Goal: Book appointment/travel/reservation

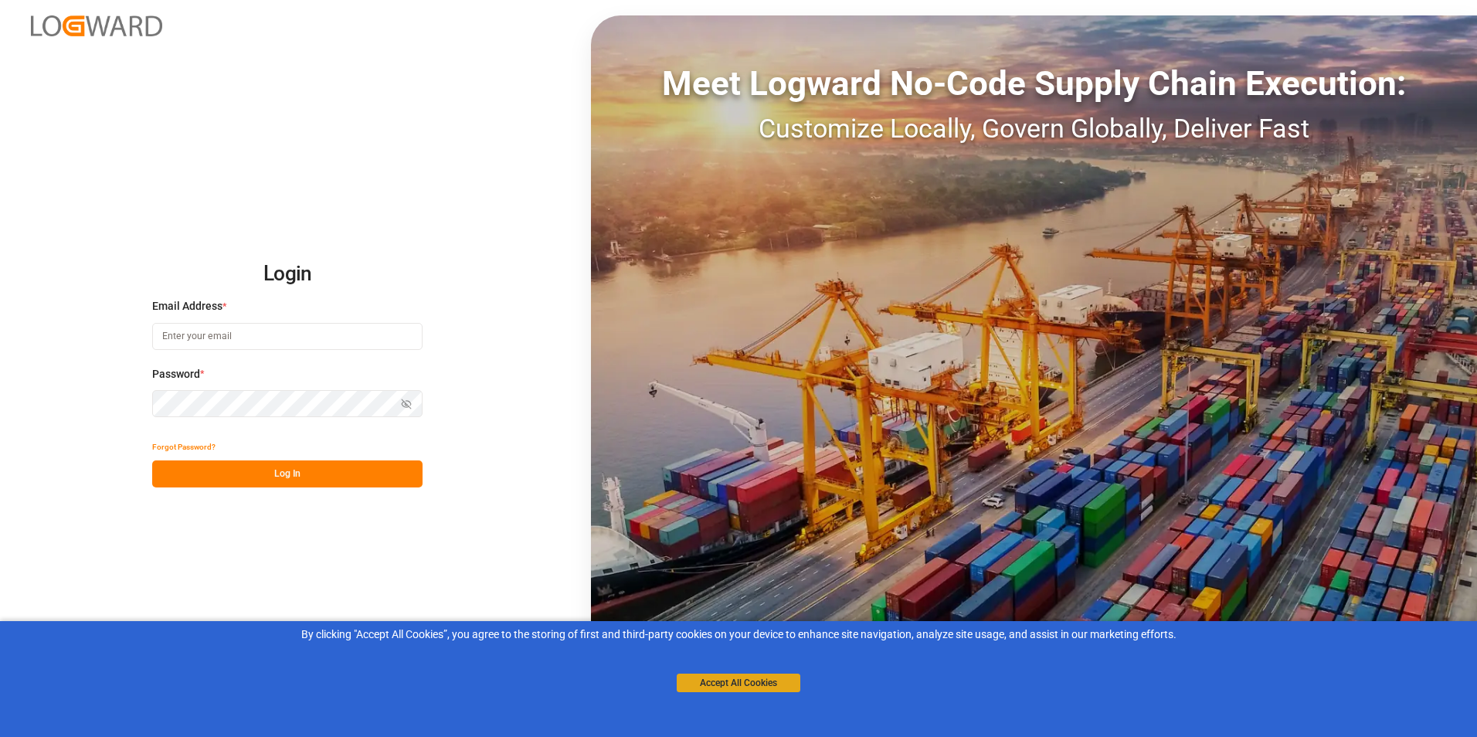
click at [728, 683] on button "Accept All Cookies" at bounding box center [739, 683] width 124 height 19
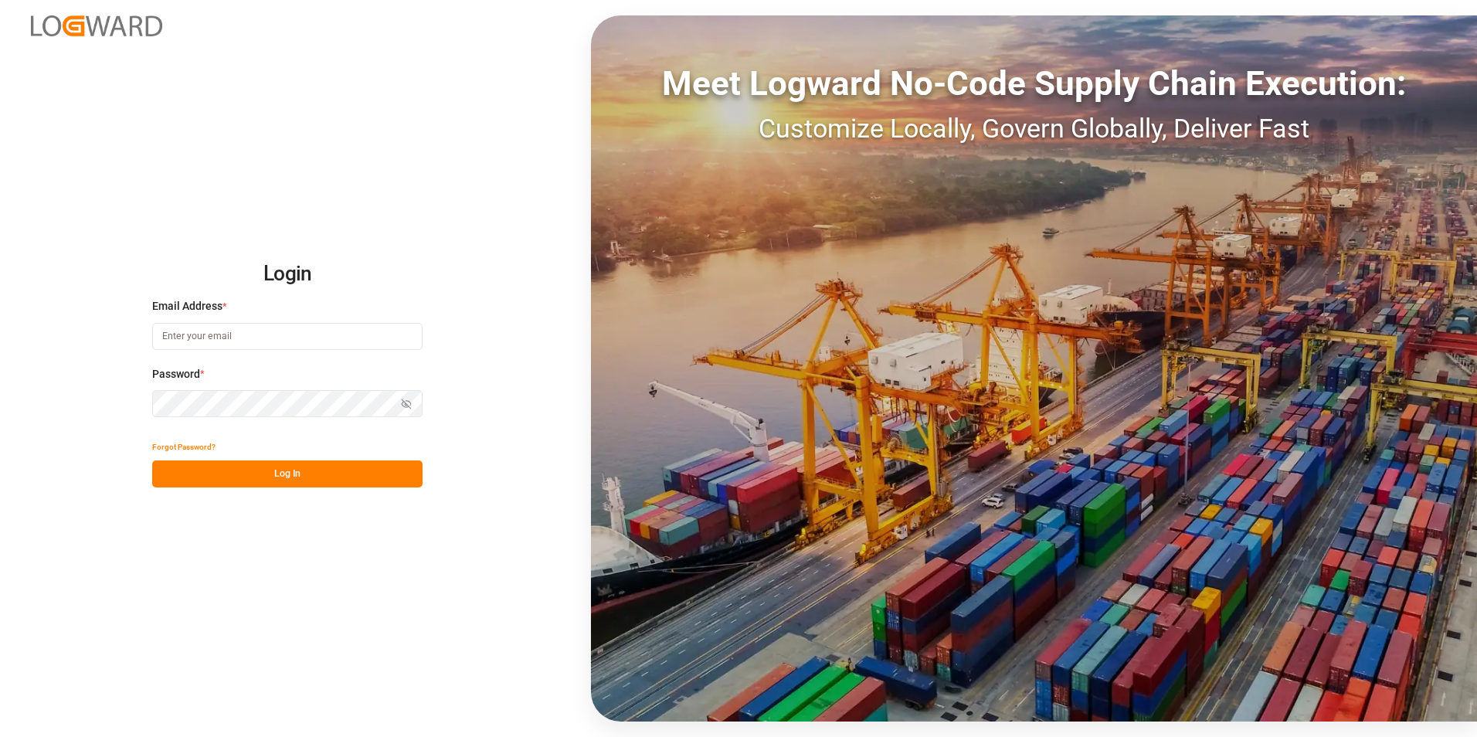
click at [232, 331] on input at bounding box center [287, 336] width 270 height 27
type input "[PERSON_NAME][EMAIL_ADDRESS][PERSON_NAME][DOMAIN_NAME]"
click at [293, 481] on button "Log In" at bounding box center [287, 473] width 270 height 27
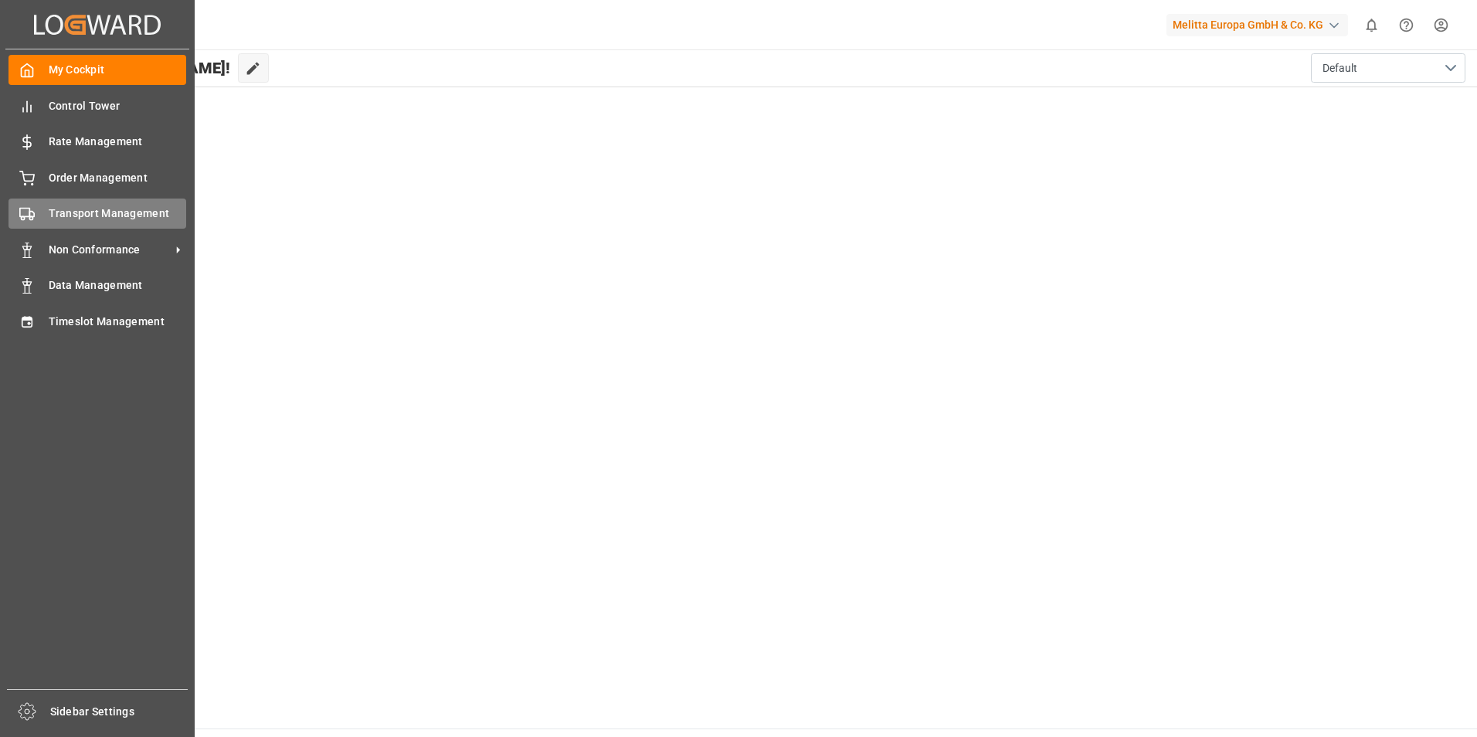
click at [98, 217] on span "Transport Management" at bounding box center [118, 213] width 138 height 16
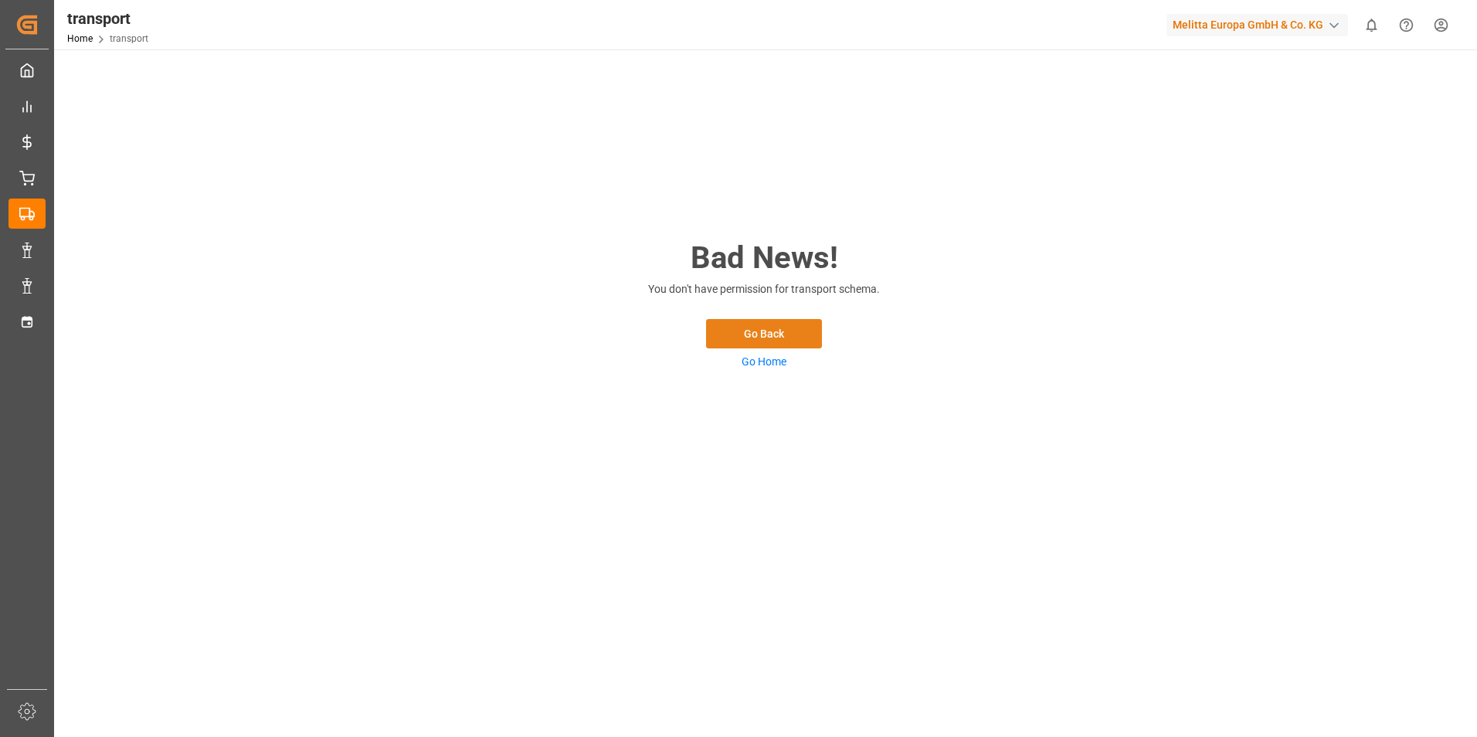
click at [742, 325] on button "Go Back" at bounding box center [764, 333] width 116 height 29
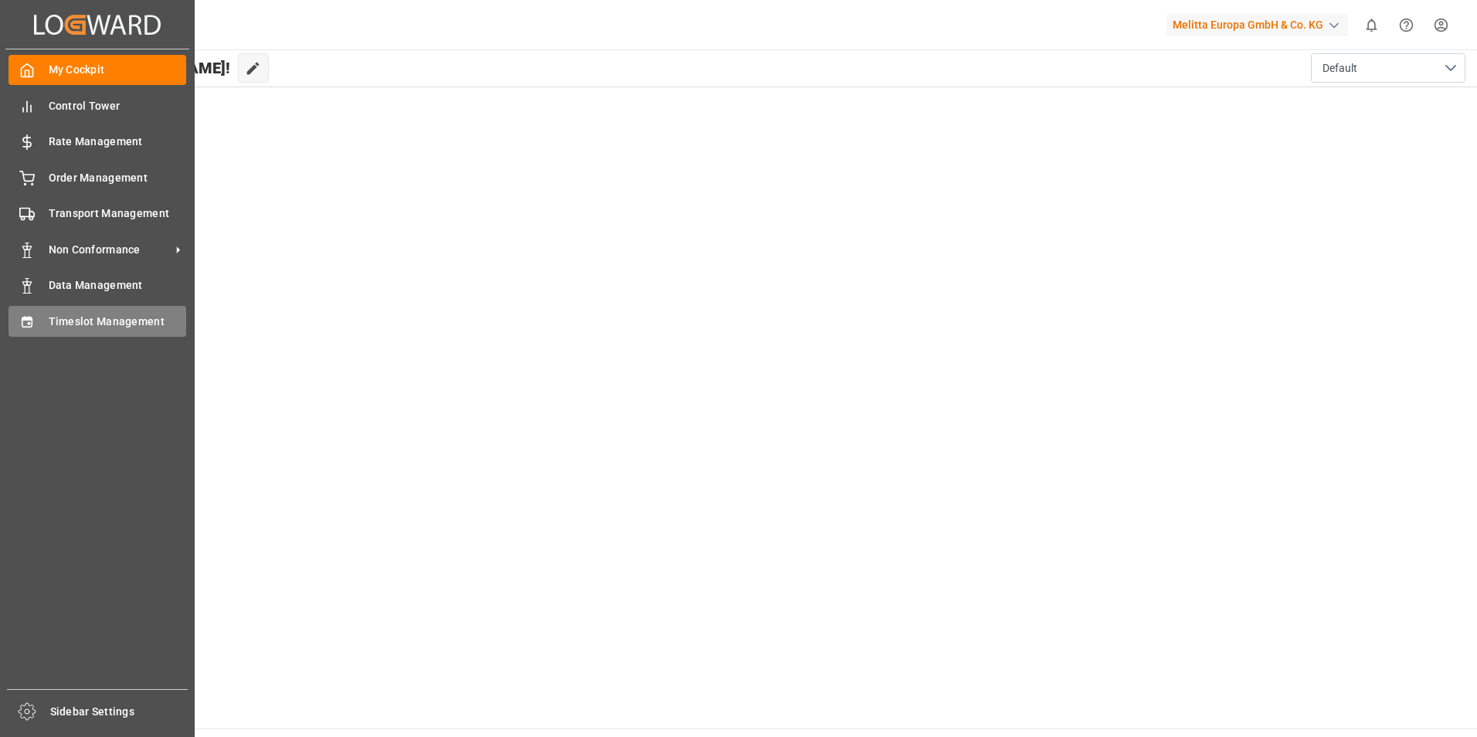
click at [119, 314] on span "Timeslot Management" at bounding box center [118, 322] width 138 height 16
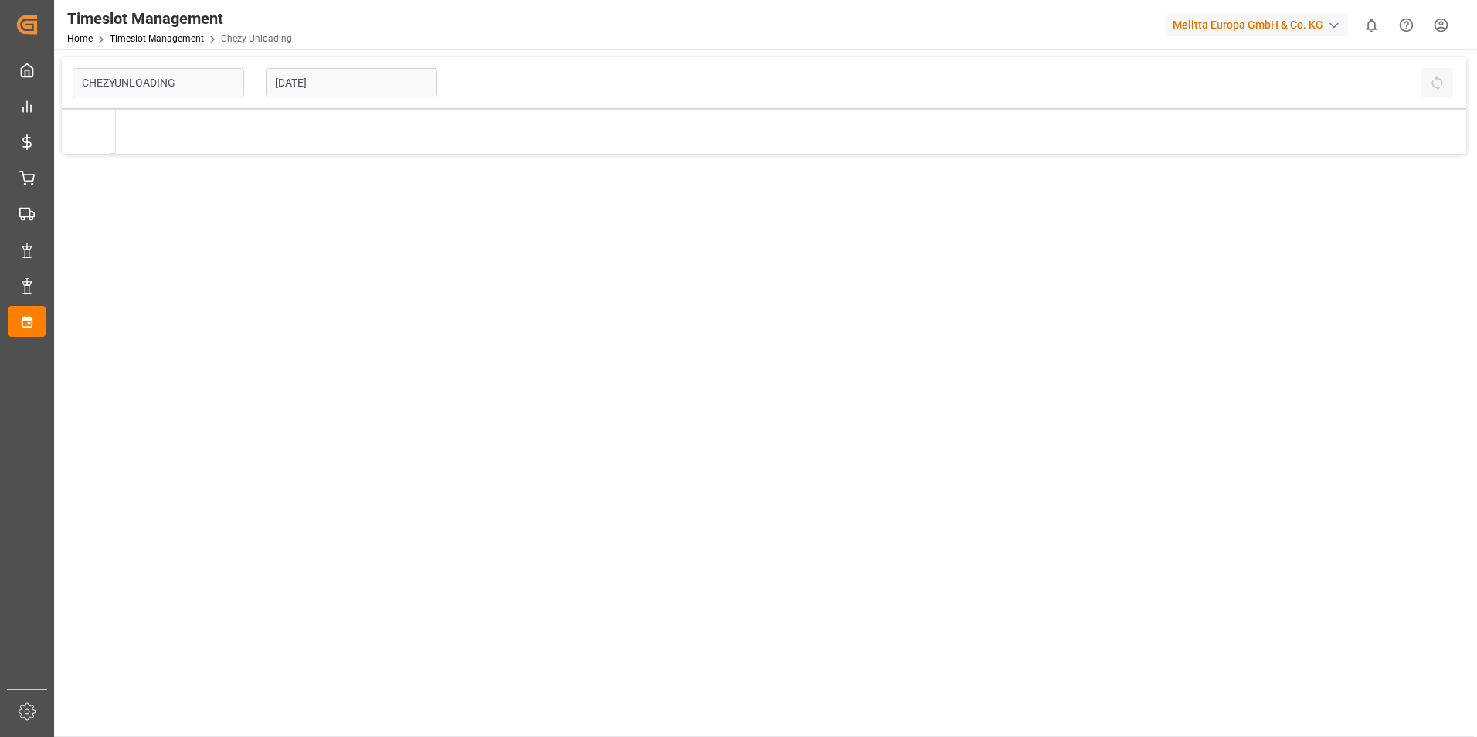
type input "Chezy Unloading"
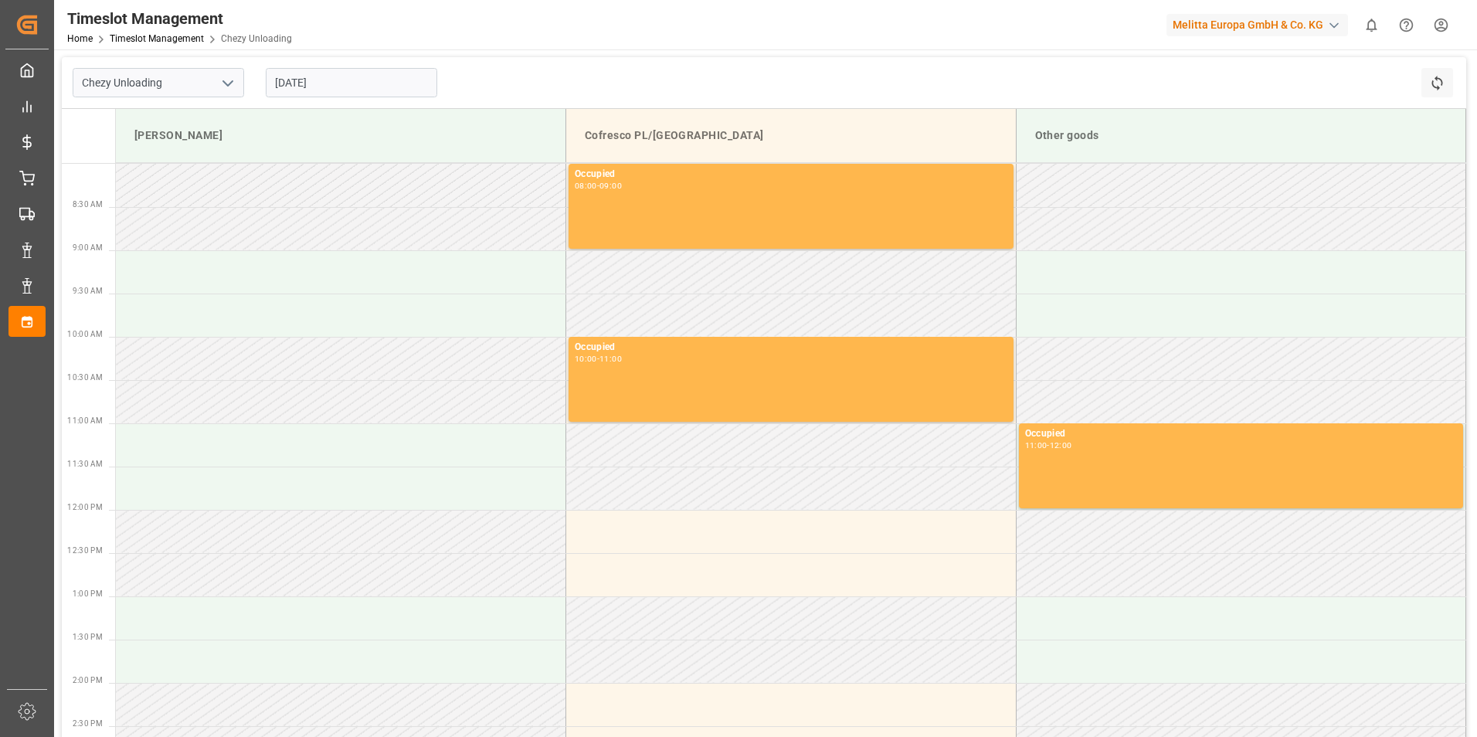
click at [372, 75] on input "[DATE]" at bounding box center [351, 82] width 171 height 29
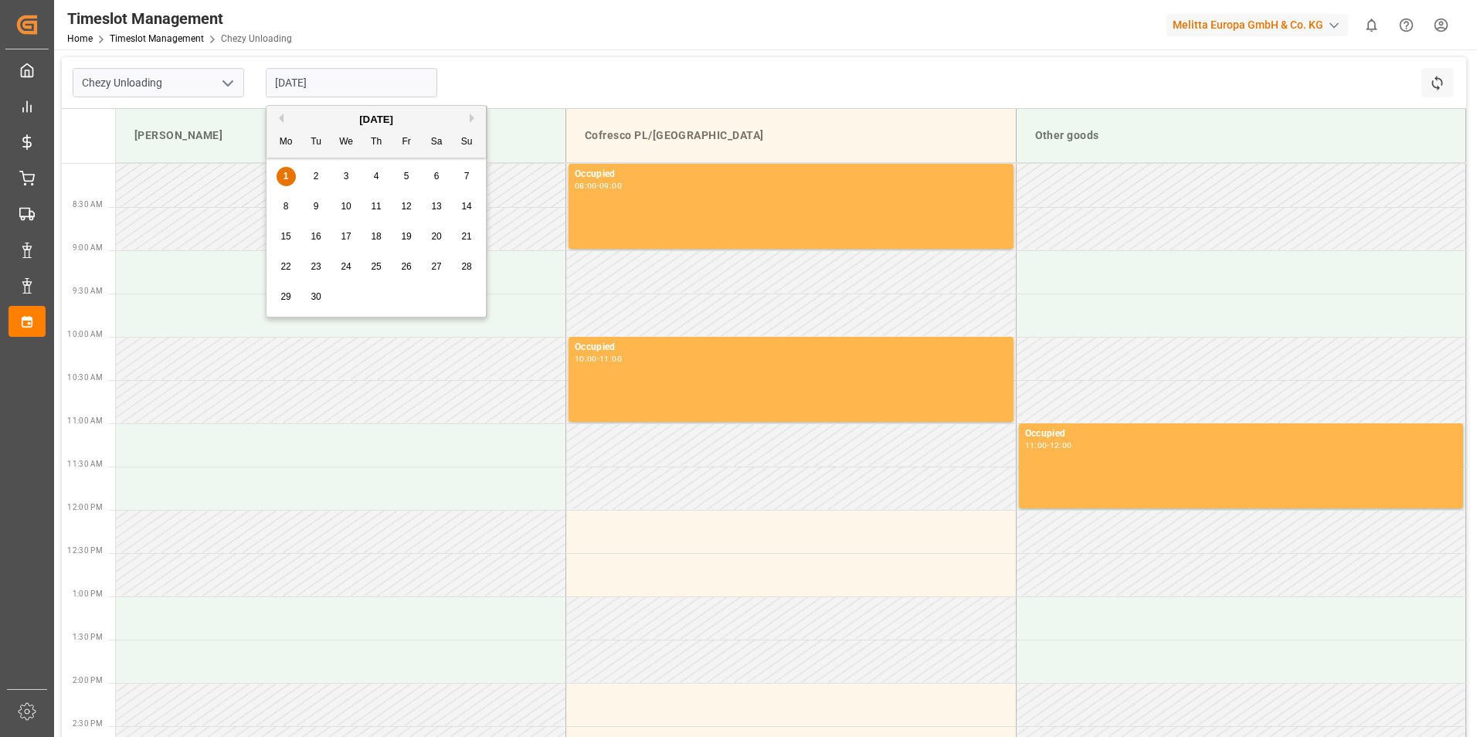
click at [344, 174] on span "3" at bounding box center [346, 176] width 5 height 11
type input "[DATE]"
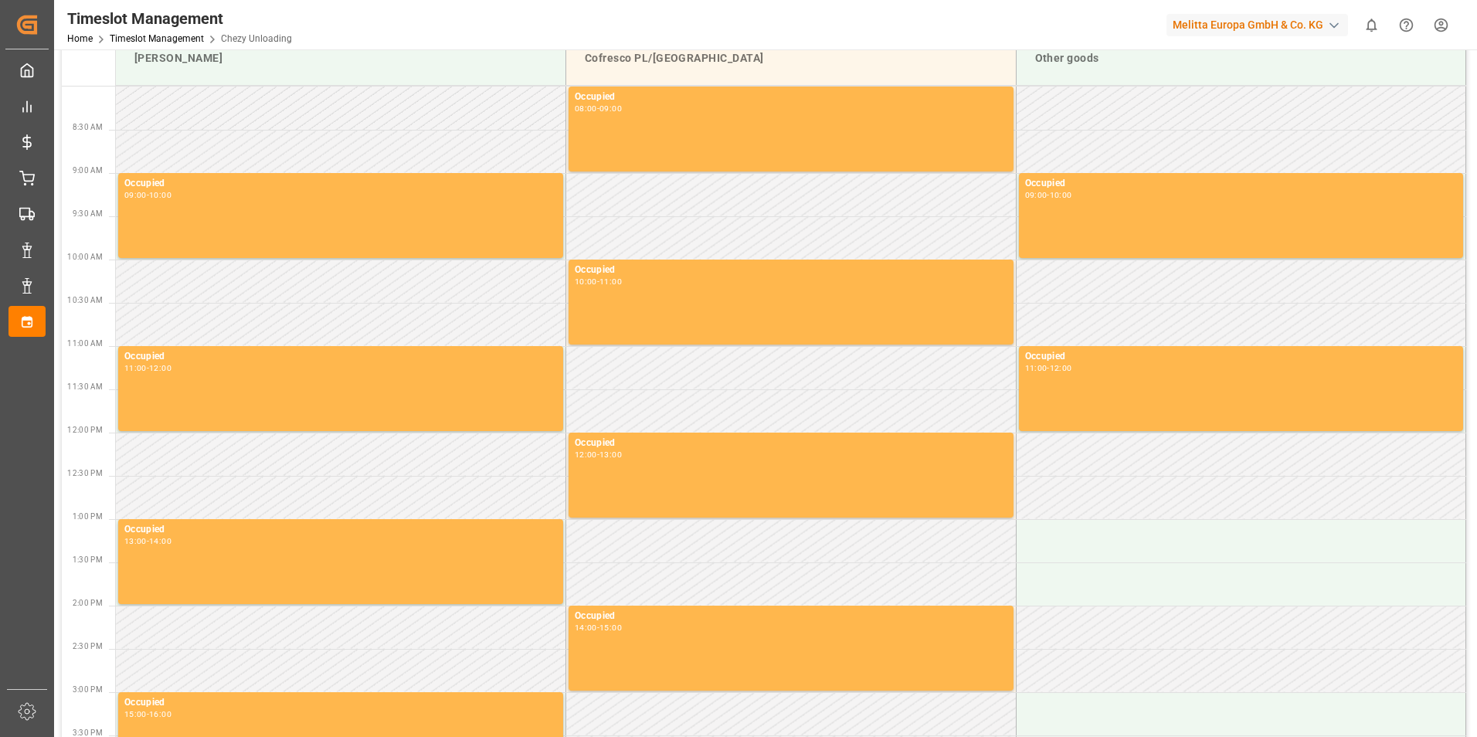
scroll to position [154, 0]
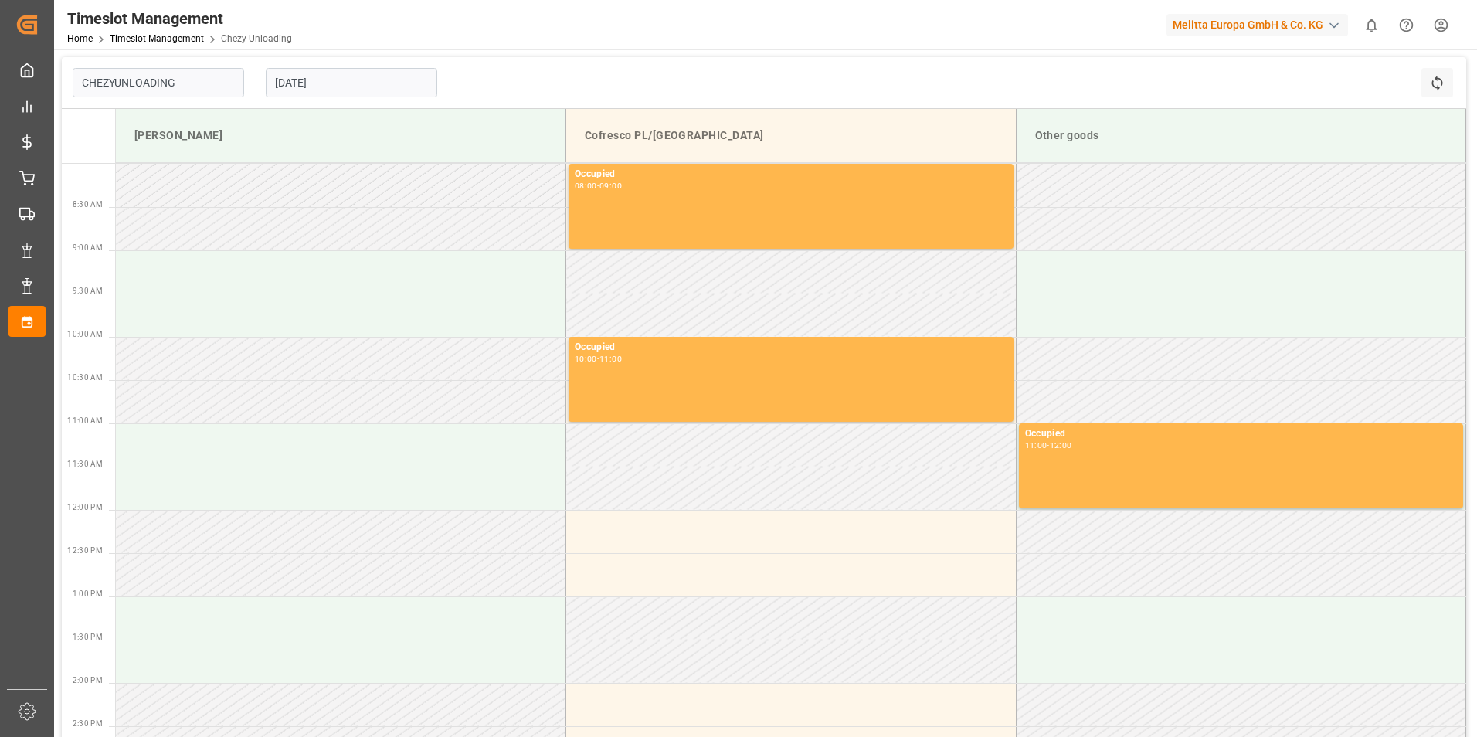
type input "Chezy Unloading"
click at [323, 85] on input "[DATE]" at bounding box center [351, 82] width 171 height 29
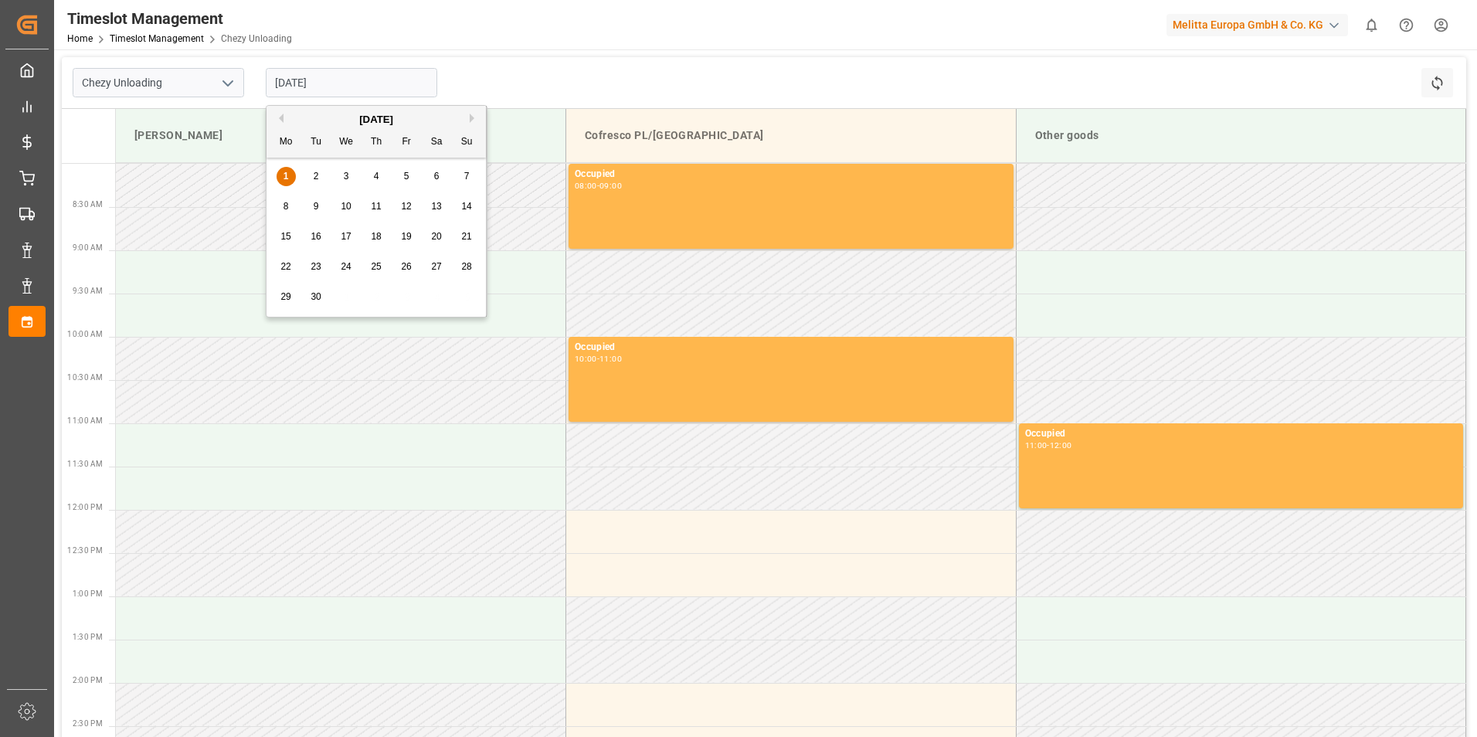
click at [340, 177] on div "3" at bounding box center [346, 177] width 19 height 19
type input "[DATE]"
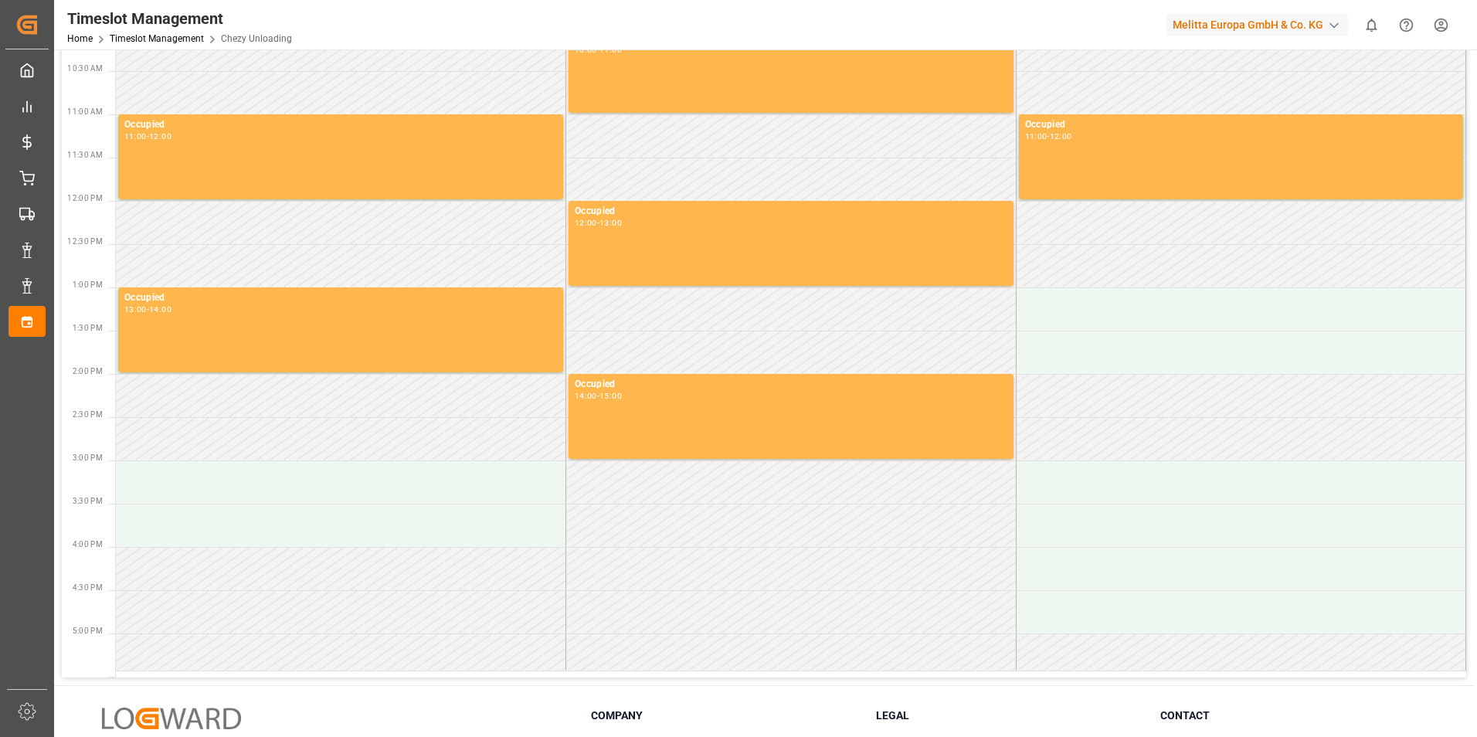
scroll to position [433, 0]
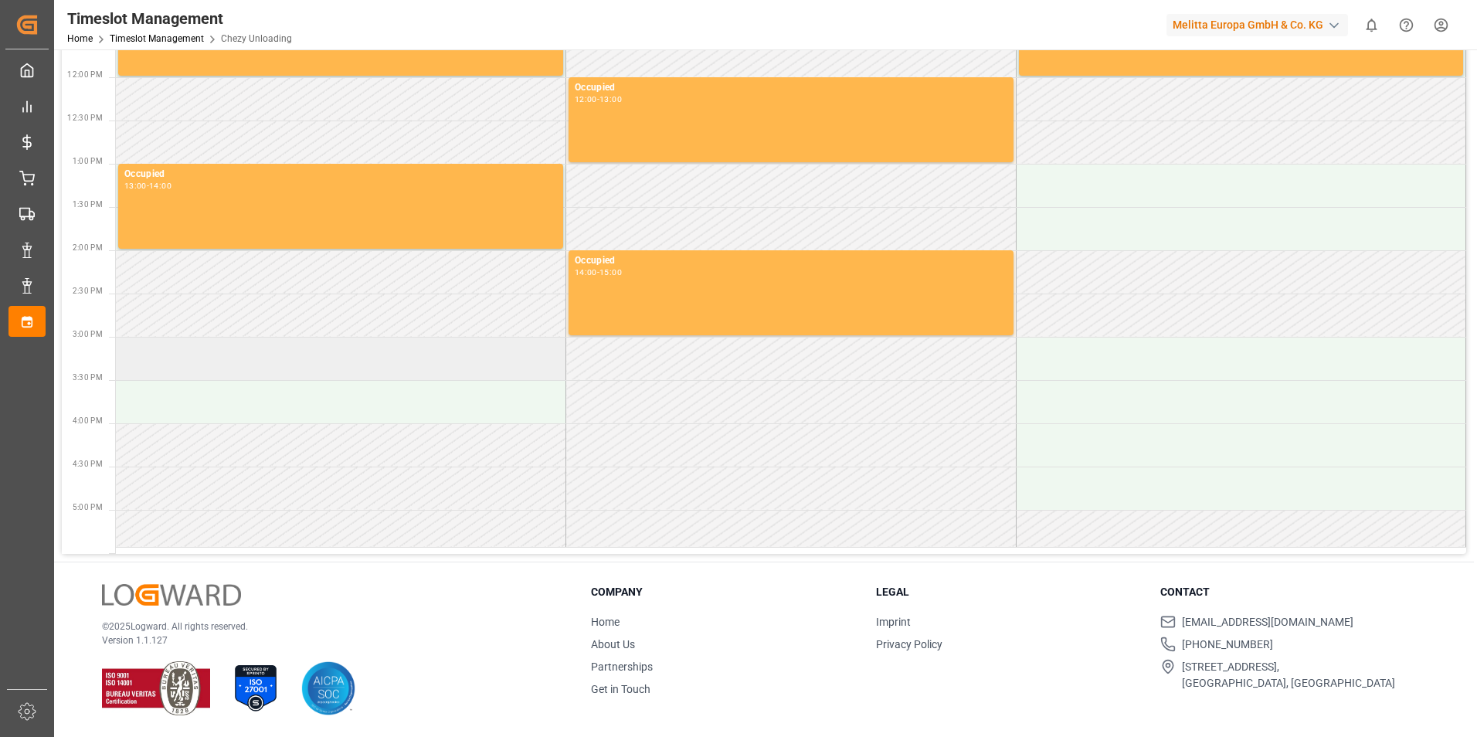
click at [239, 352] on td at bounding box center [341, 358] width 450 height 43
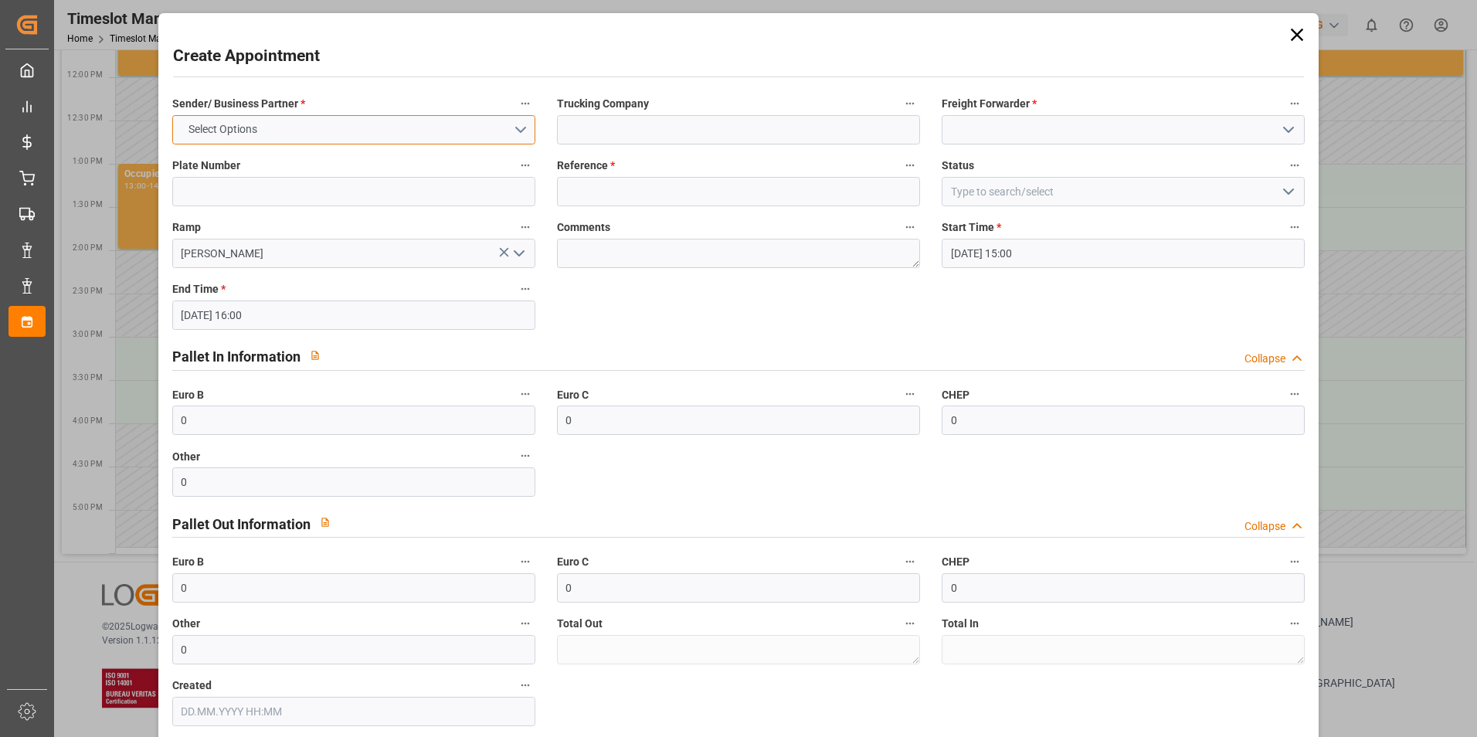
click at [224, 135] on span "Select Options" at bounding box center [223, 129] width 84 height 16
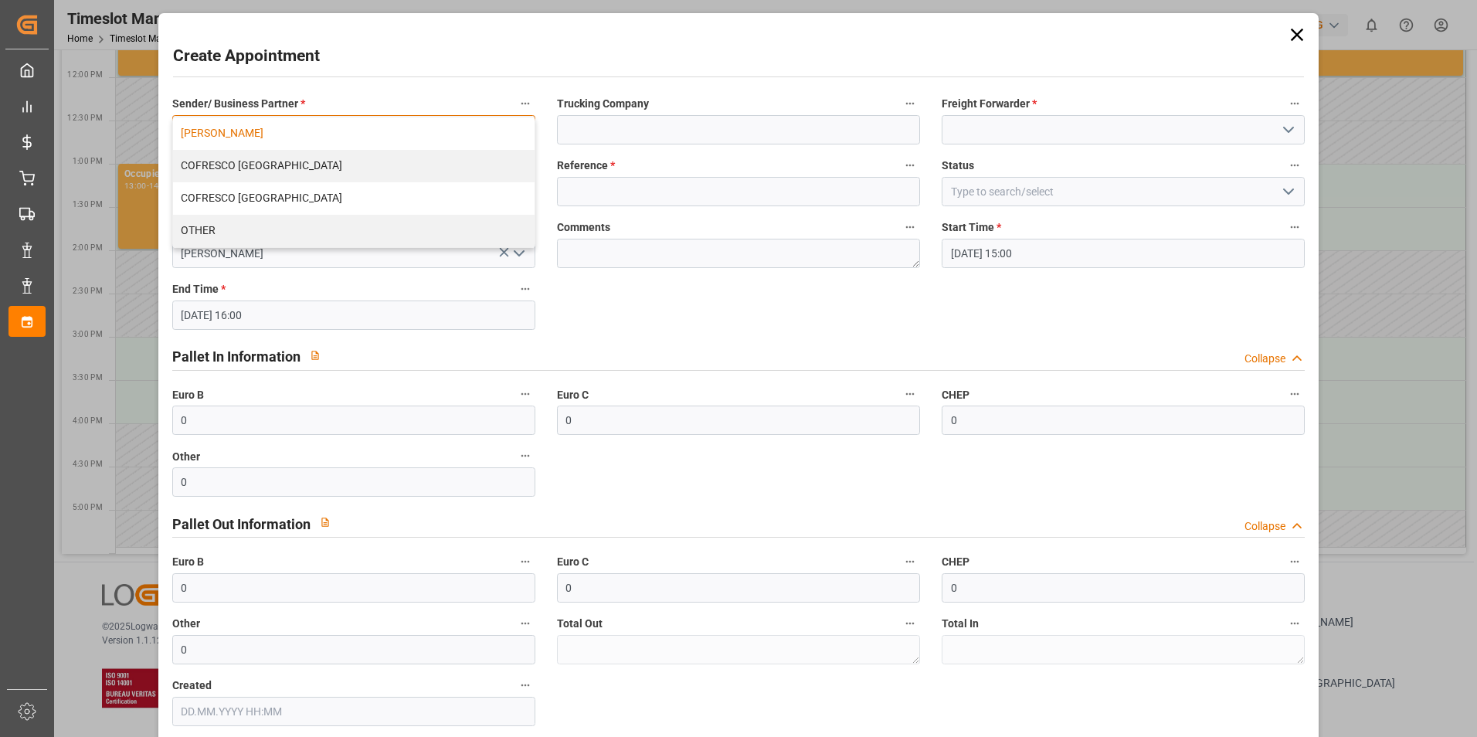
click at [259, 137] on div "MELITTA MINDEN" at bounding box center [353, 133] width 361 height 32
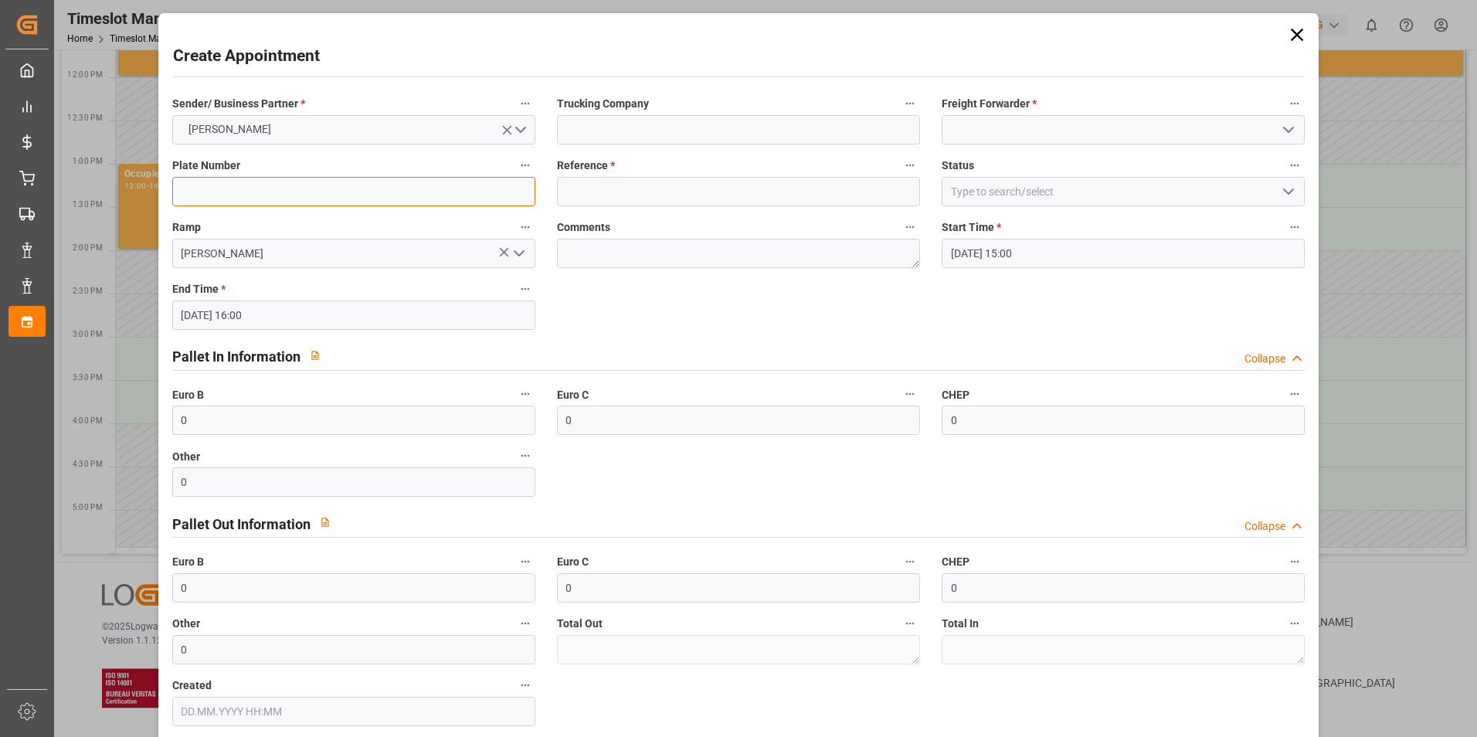
click at [228, 200] on input at bounding box center [353, 191] width 363 height 29
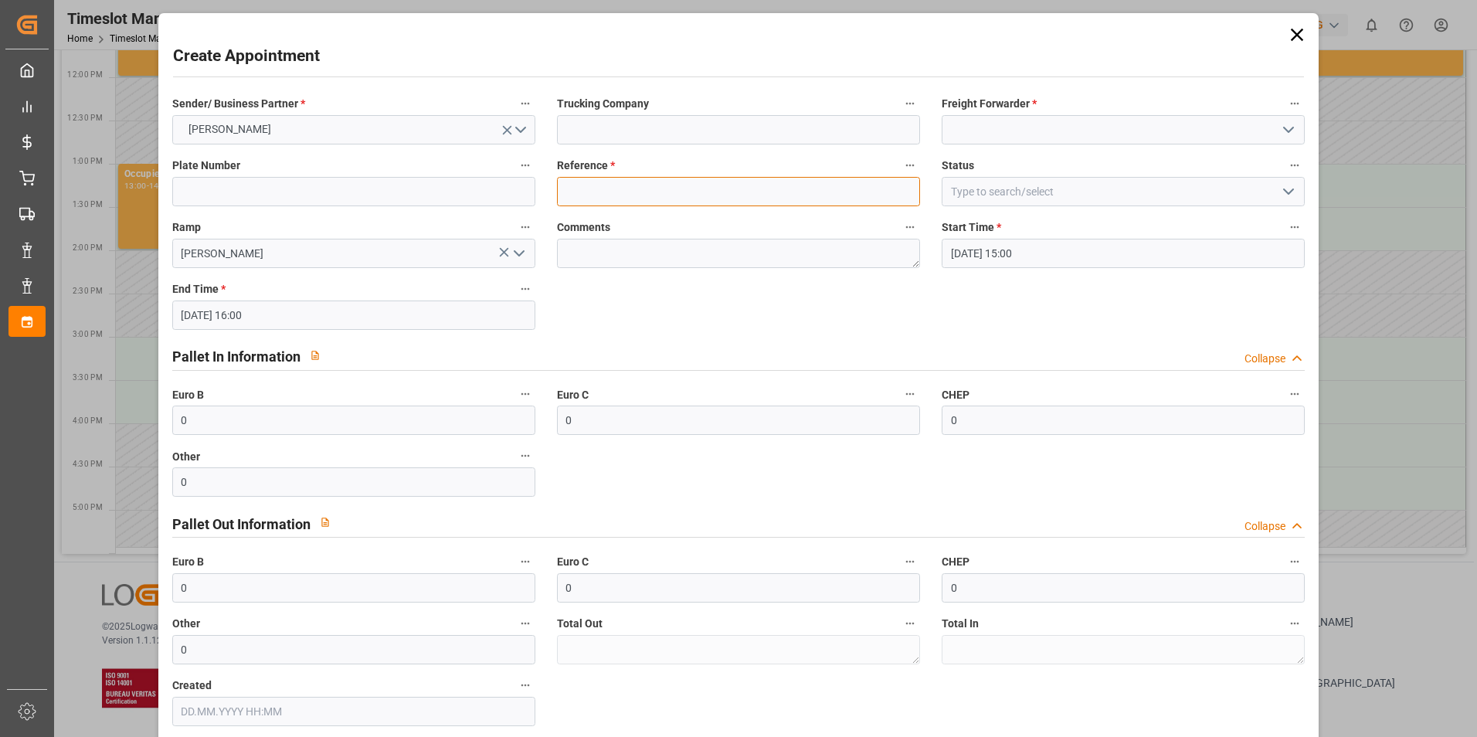
click at [646, 192] on input at bounding box center [738, 191] width 363 height 29
type input "92553858"
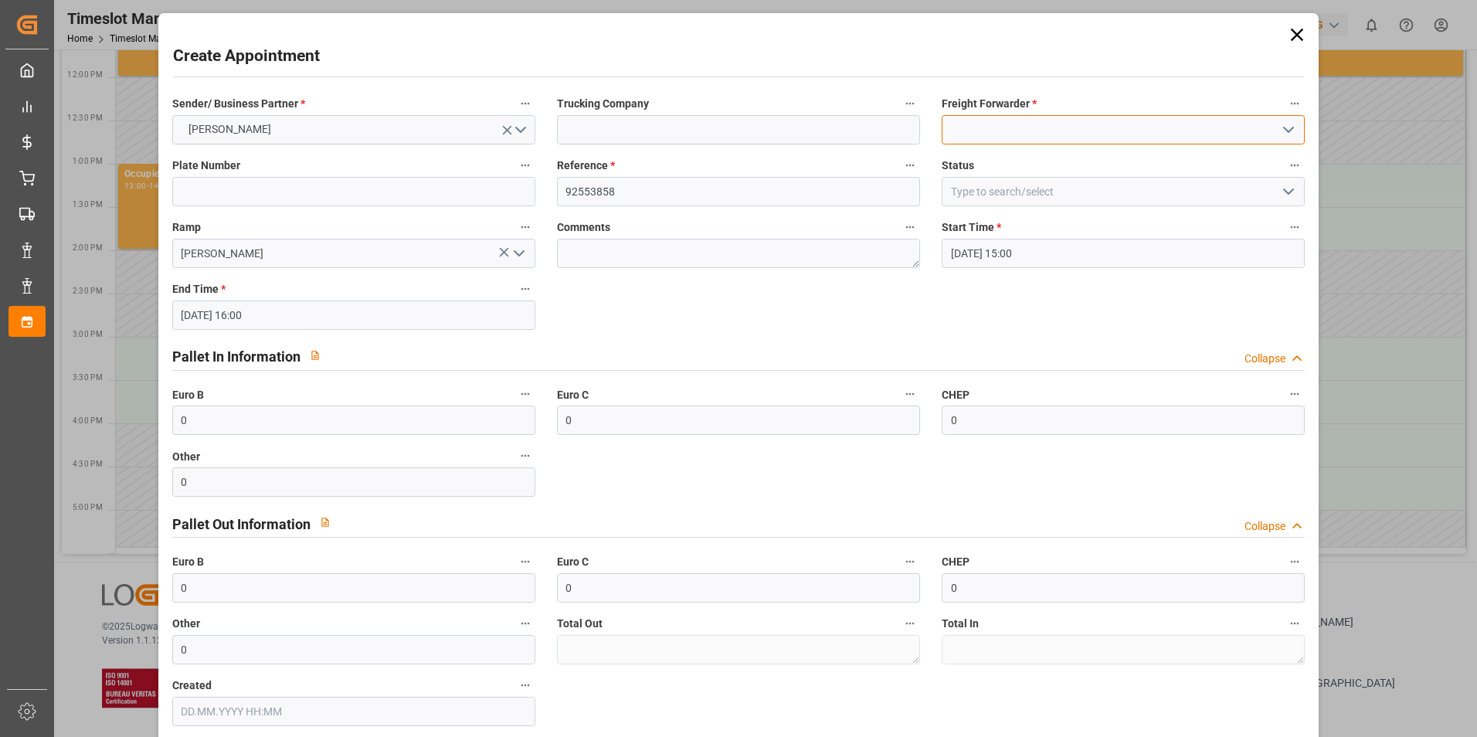
click at [979, 124] on input at bounding box center [1123, 129] width 363 height 29
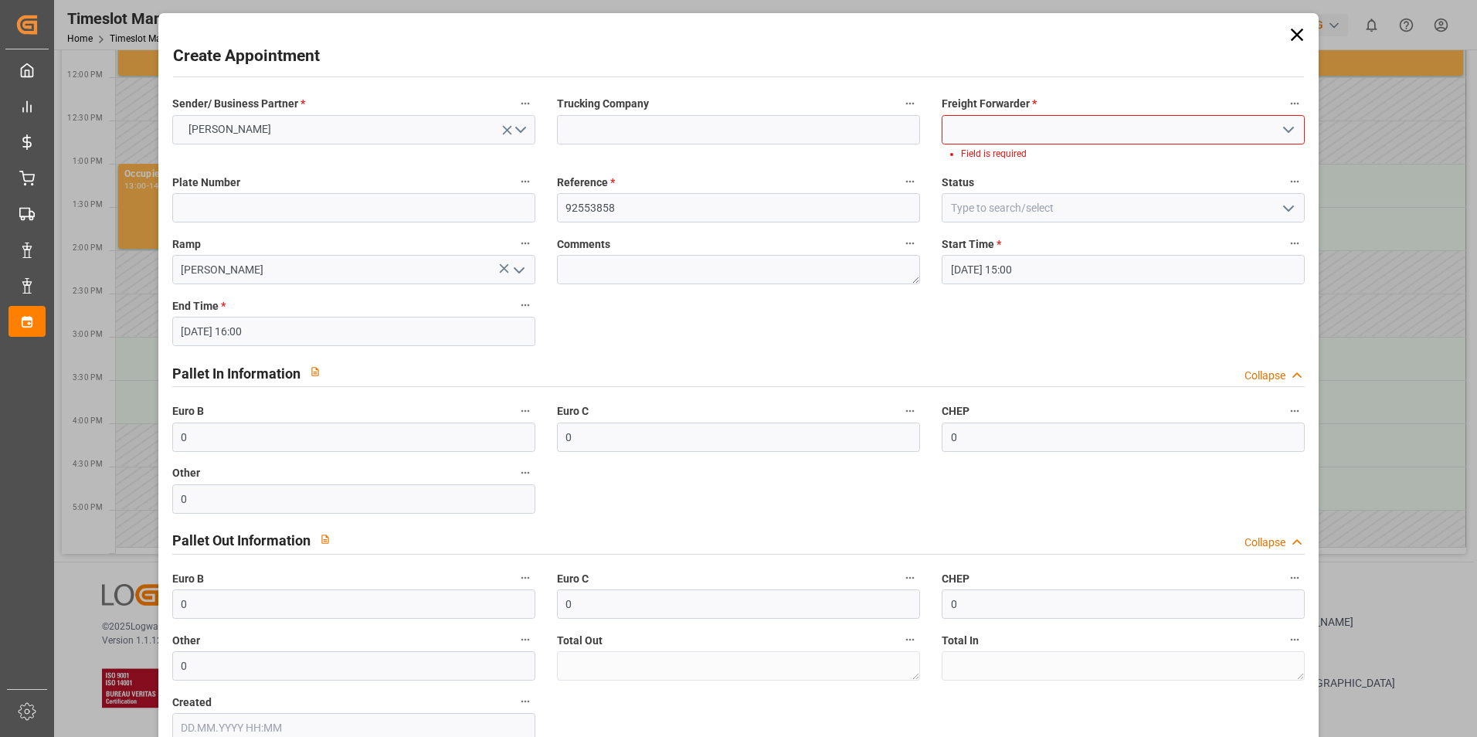
click at [1282, 127] on icon "open menu" at bounding box center [1288, 129] width 19 height 19
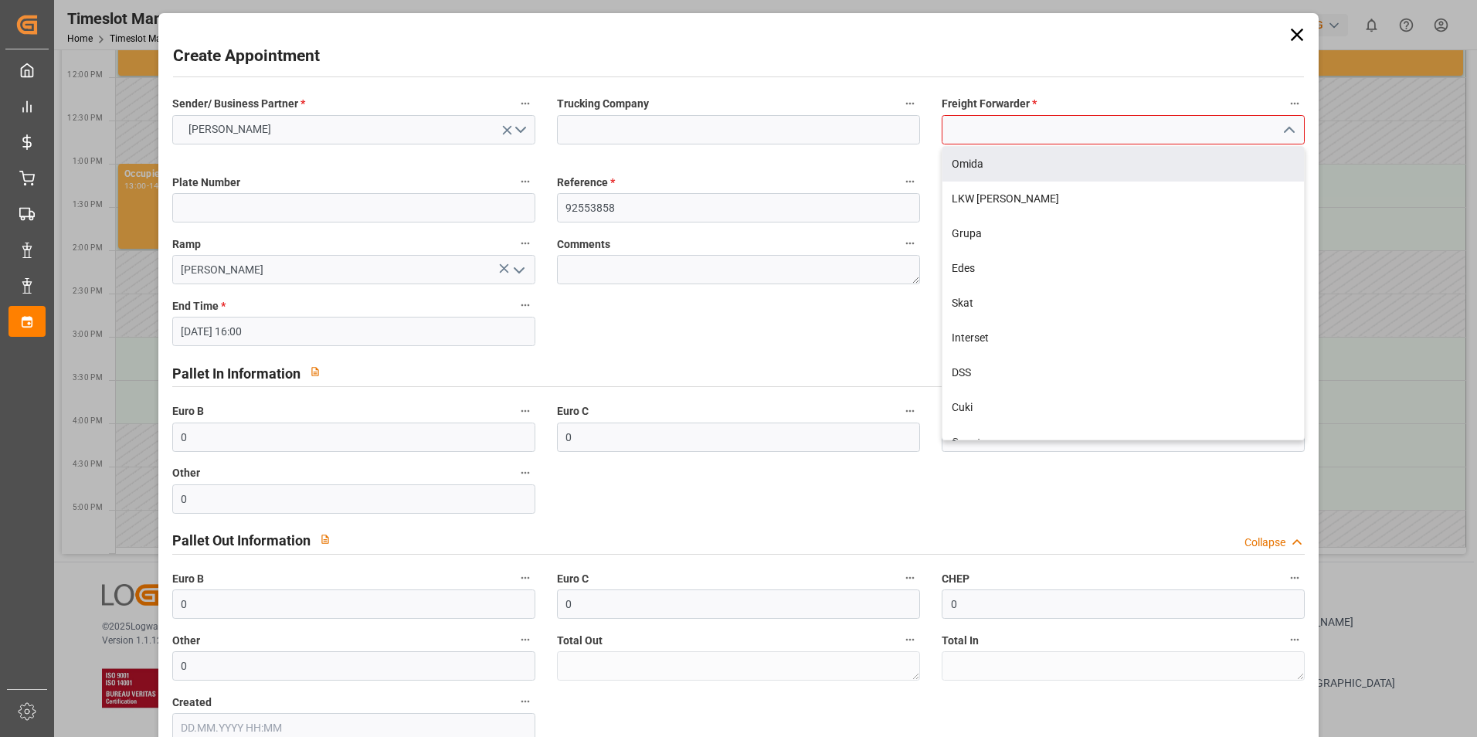
click at [1006, 140] on input at bounding box center [1123, 129] width 363 height 29
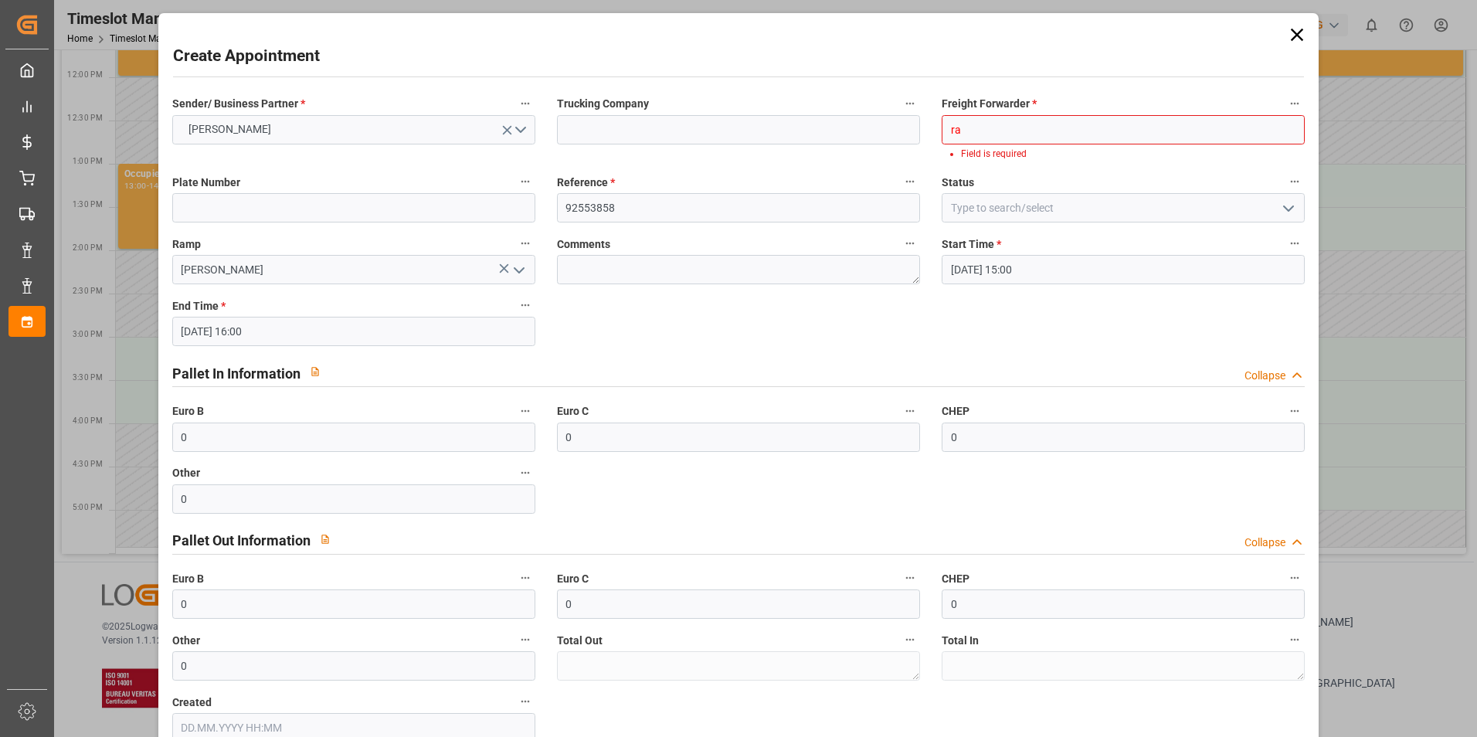
type input "r"
click at [995, 165] on div "Strohbecke" at bounding box center [1122, 164] width 361 height 35
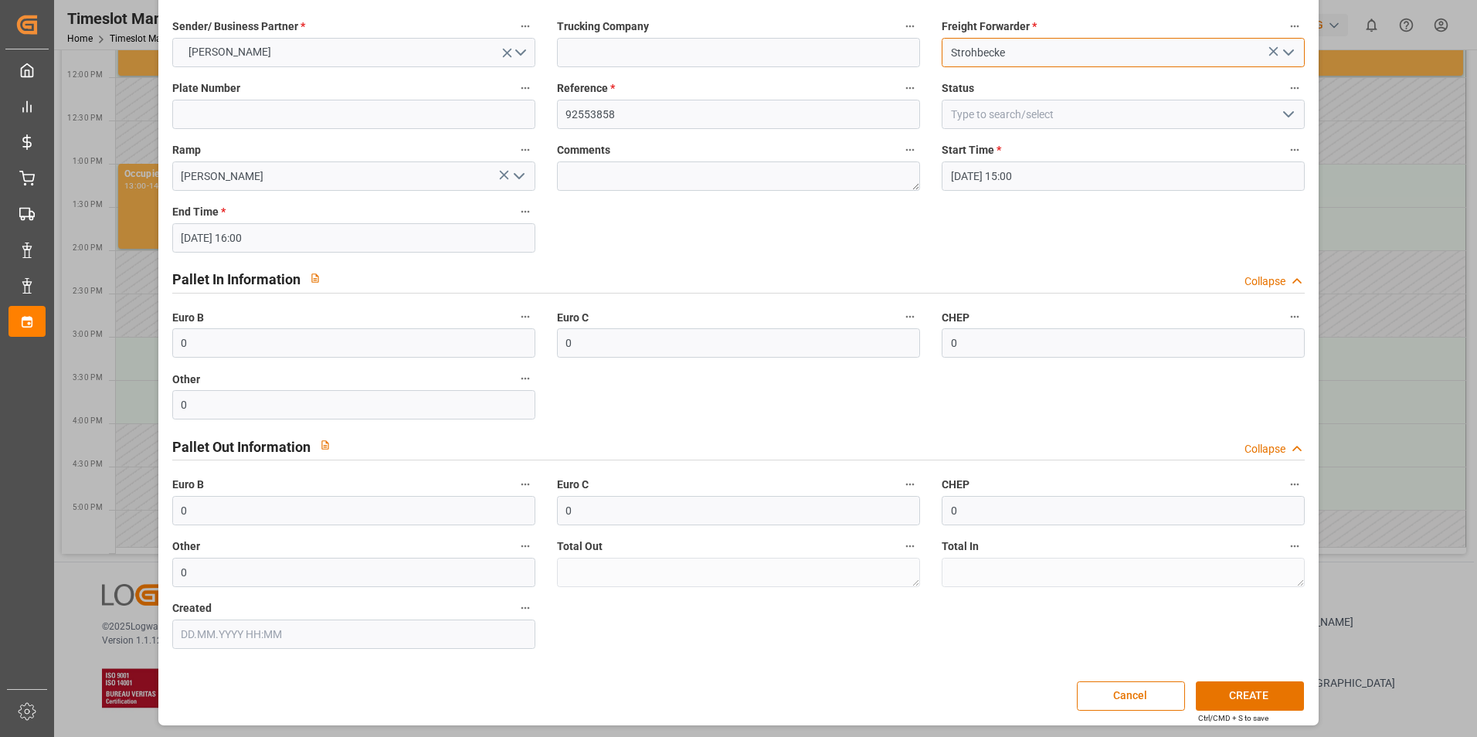
scroll to position [79, 0]
type input "Strohbecke"
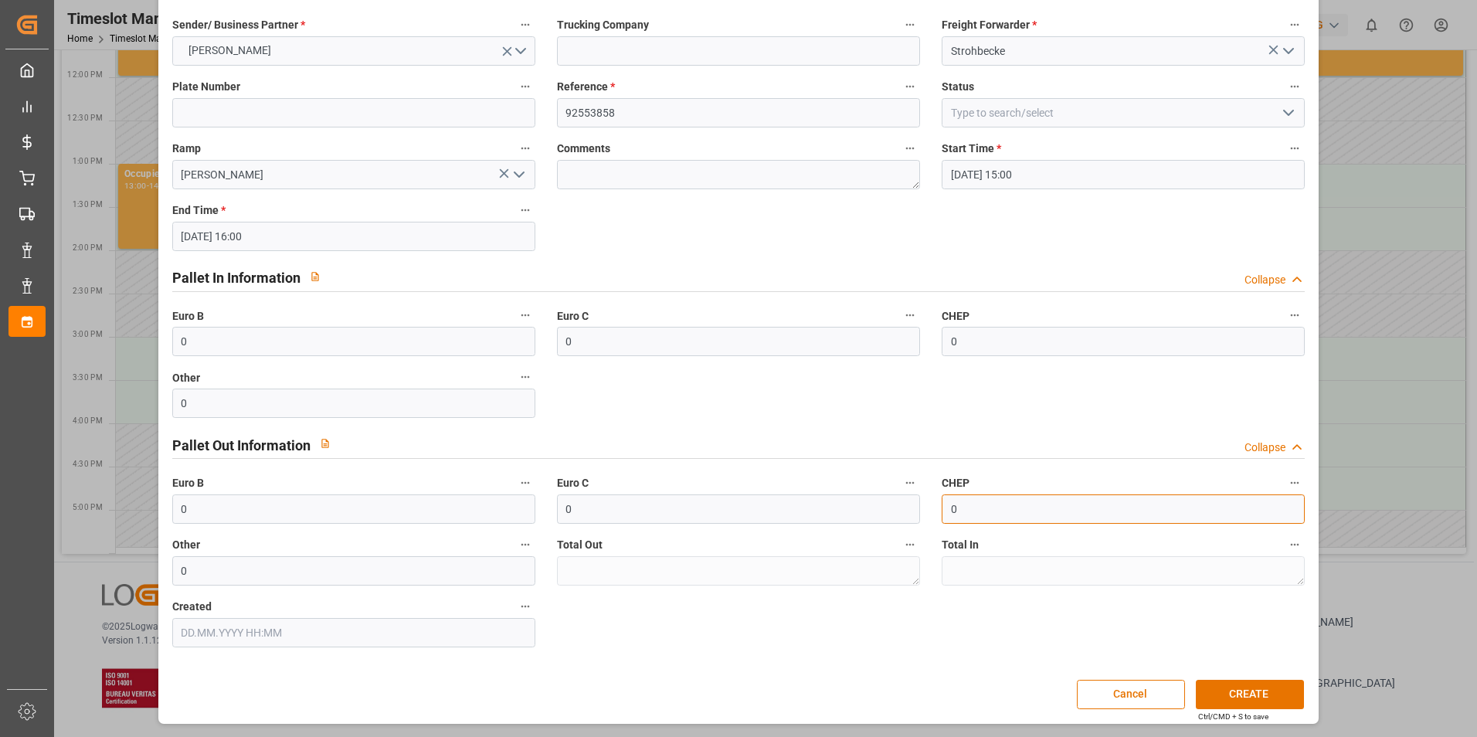
click at [1002, 518] on input "0" at bounding box center [1123, 508] width 363 height 29
click at [1227, 689] on button "CREATE" at bounding box center [1250, 694] width 108 height 29
